Goal: Obtain resource: Obtain resource

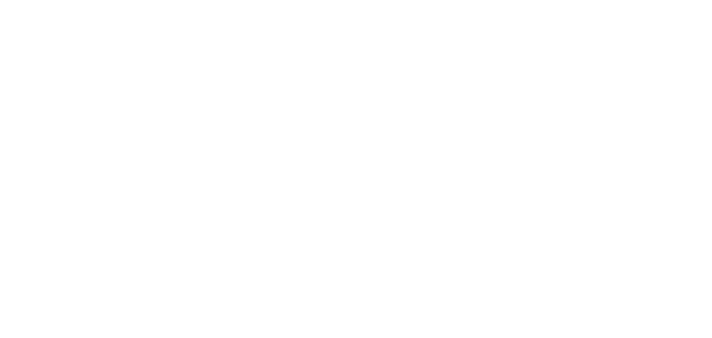
scroll to position [148, 0]
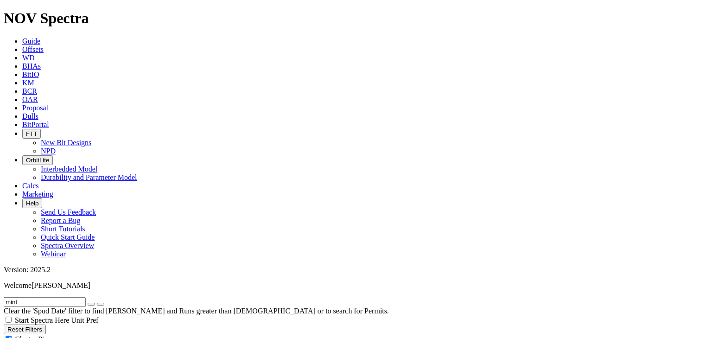
scroll to position [654, 0]
click at [91, 257] on icon "button" at bounding box center [91, 304] width 0 height 0
click at [46, 257] on button "Reset Filters" at bounding box center [25, 330] width 42 height 10
type input "[DATE]"
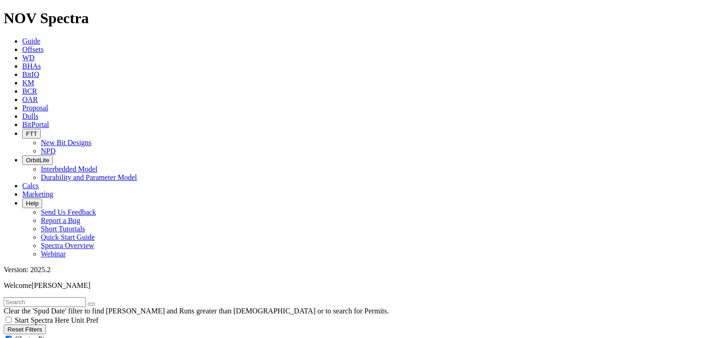
type input "[DATE]"
radio input "true"
radio input "false"
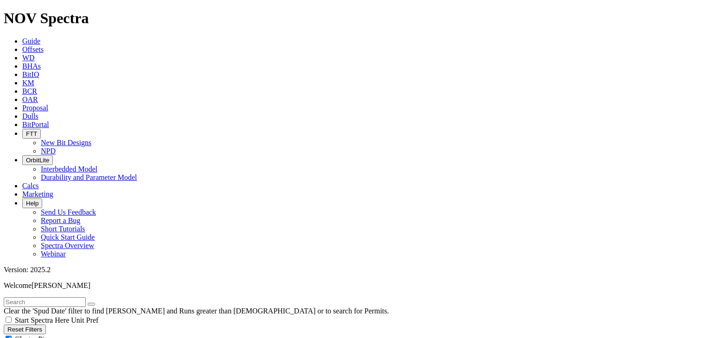
type input "10"
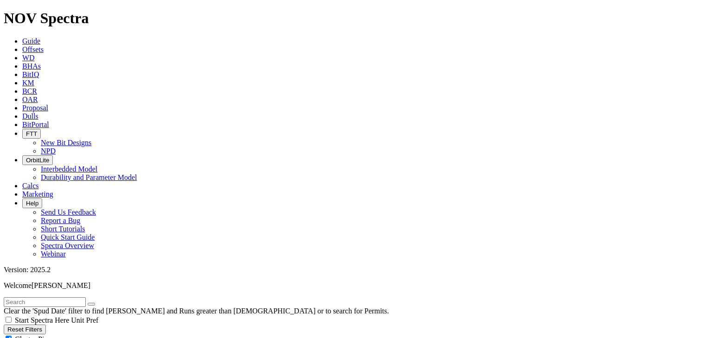
scroll to position [779, 0]
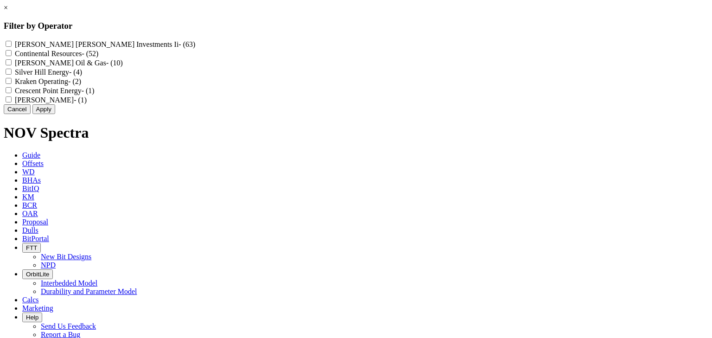
click at [12, 56] on Resources "Continental Resources - (52)" at bounding box center [9, 53] width 6 height 6
checkbox Resources "true"
click at [55, 114] on button "Apply" at bounding box center [43, 109] width 23 height 10
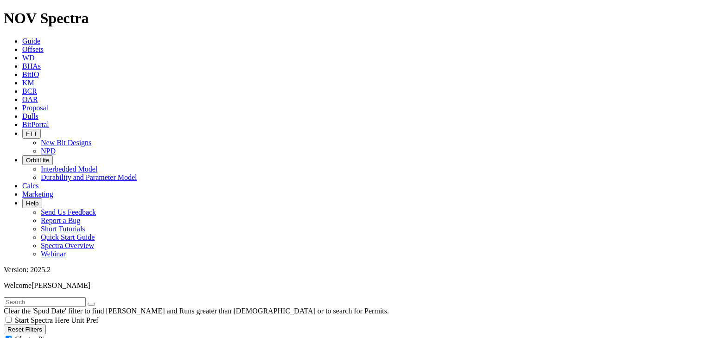
scroll to position [293, 0]
